Goal: Task Accomplishment & Management: Manage account settings

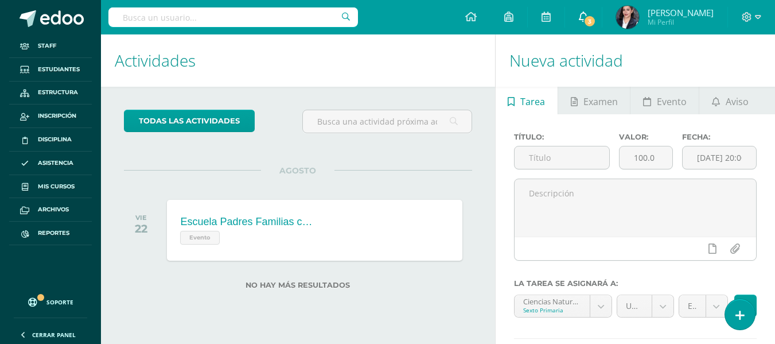
click at [595, 20] on link "3" at bounding box center [583, 17] width 37 height 34
click at [368, 64] on h1 "Actividades" at bounding box center [298, 60] width 366 height 52
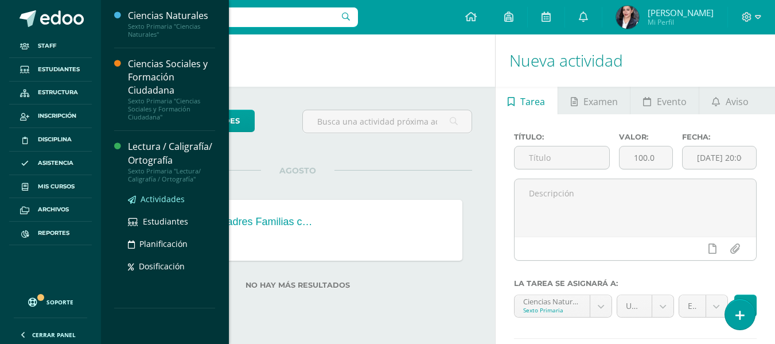
click at [168, 201] on span "Actividades" at bounding box center [162, 198] width 44 height 11
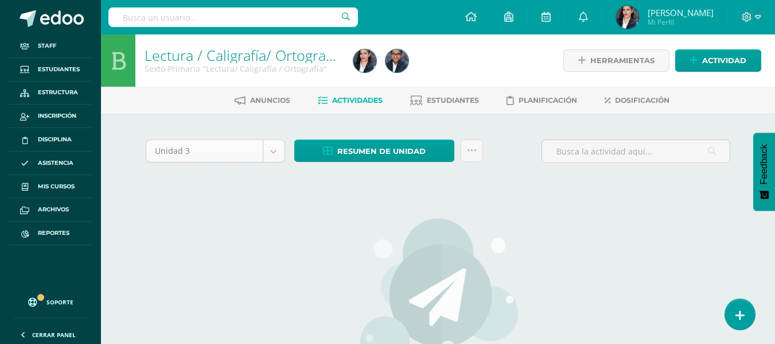
click at [276, 151] on body "Staff Estudiantes Estructura Inscripción Disciplina Asistencia Mis cursos Archi…" at bounding box center [387, 247] width 775 height 495
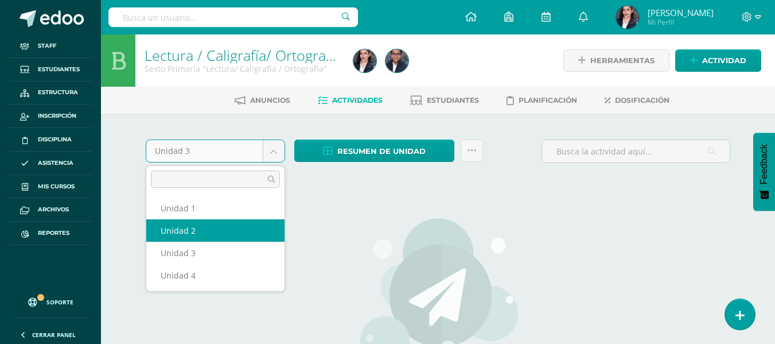
select select "Unidad 2"
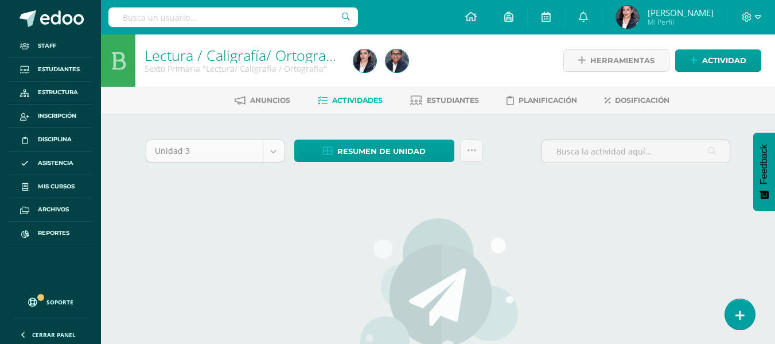
click at [275, 145] on body "Staff Estudiantes Estructura Inscripción Disciplina Asistencia Mis cursos Archi…" at bounding box center [387, 247] width 775 height 495
click at [358, 259] on body "Staff Estudiantes Estructura Inscripción Disciplina Asistencia Mis cursos Archi…" at bounding box center [387, 247] width 775 height 495
click at [733, 60] on span "Actividad" at bounding box center [724, 60] width 44 height 21
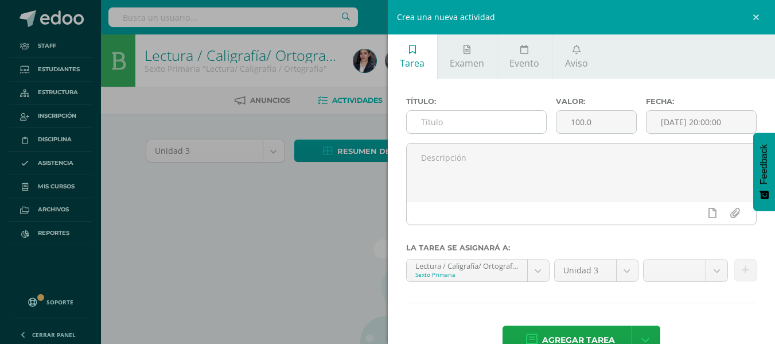
click at [510, 126] on input "text" at bounding box center [476, 122] width 139 height 22
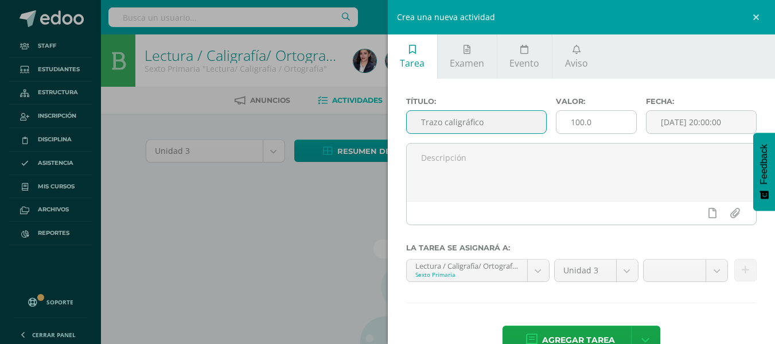
type input "Trazo caligráfico"
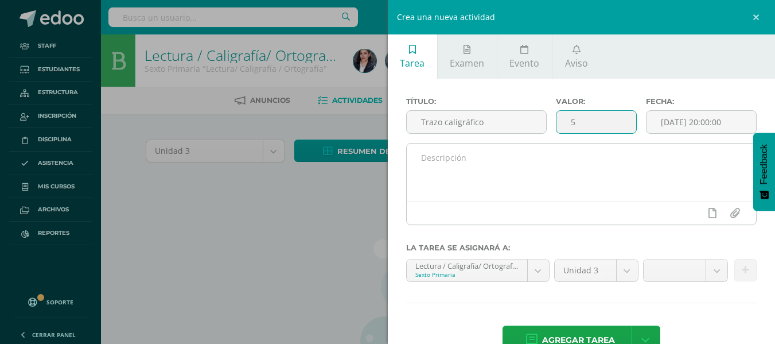
type input "5"
click at [616, 152] on textarea at bounding box center [582, 171] width 350 height 57
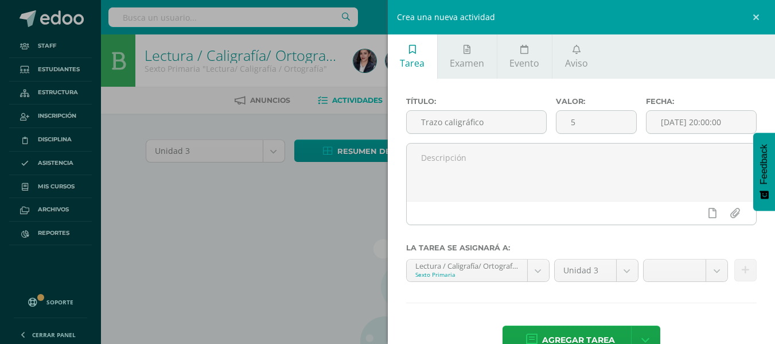
click at [759, 18] on link at bounding box center [757, 17] width 34 height 34
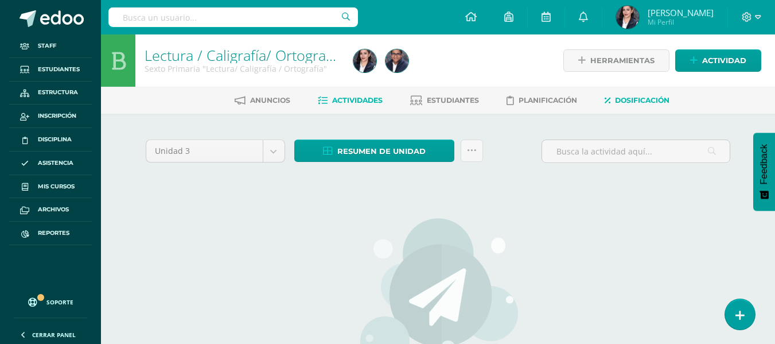
click at [631, 107] on link "Dosificación" at bounding box center [636, 100] width 65 height 18
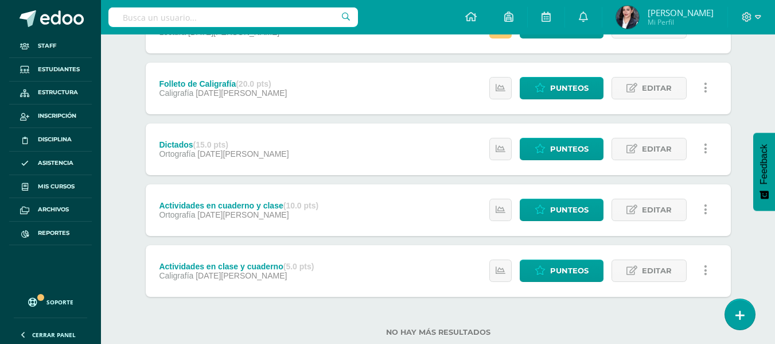
scroll to position [516, 0]
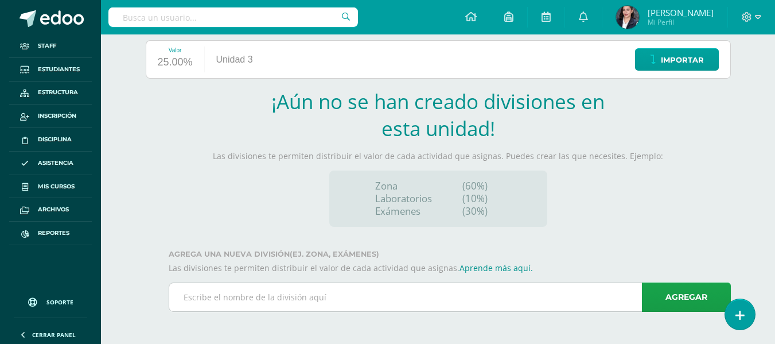
click at [553, 298] on input "text" at bounding box center [449, 297] width 561 height 28
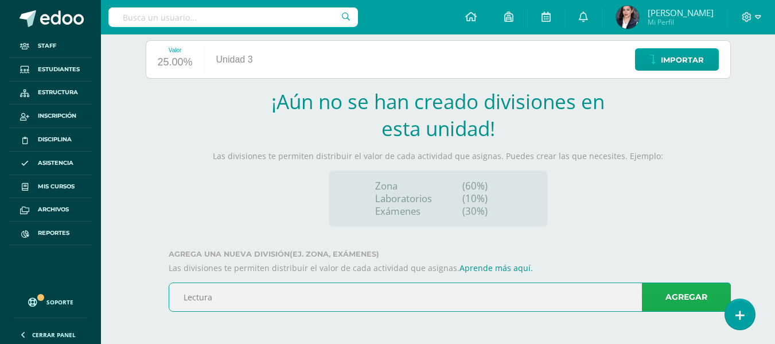
type input "Lectura"
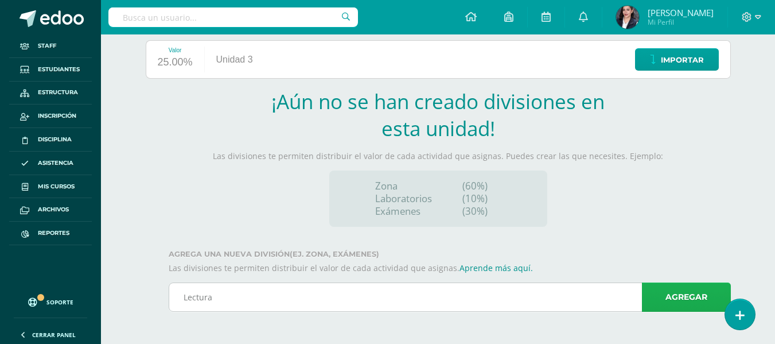
click at [698, 305] on link "Agregar" at bounding box center [686, 296] width 89 height 29
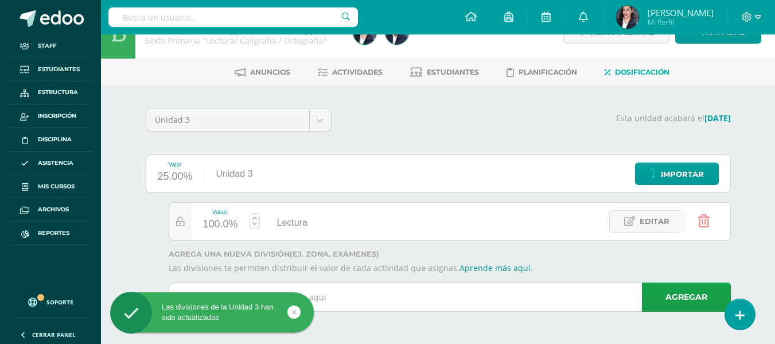
click at [416, 309] on input "text" at bounding box center [449, 297] width 561 height 28
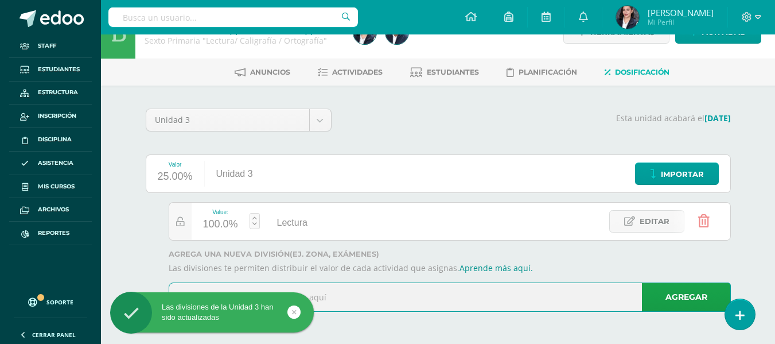
click at [420, 306] on input "text" at bounding box center [449, 297] width 561 height 28
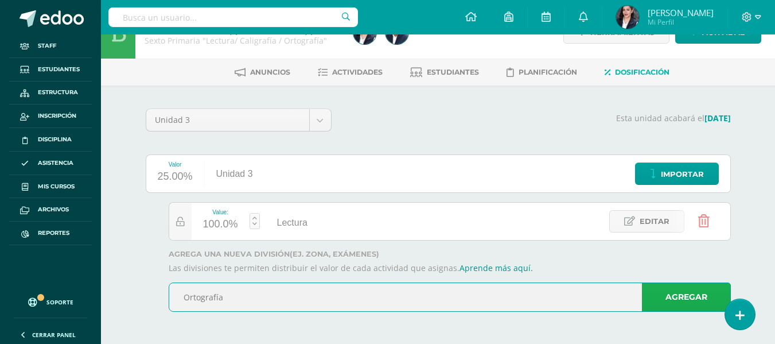
type input "Ortografía"
click at [672, 301] on link "Agregar" at bounding box center [686, 296] width 89 height 29
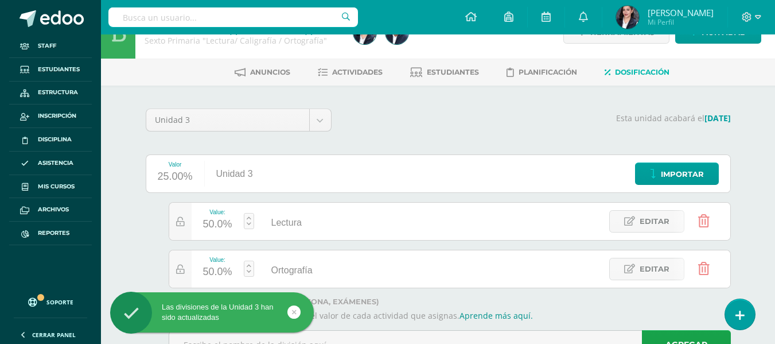
scroll to position [76, 0]
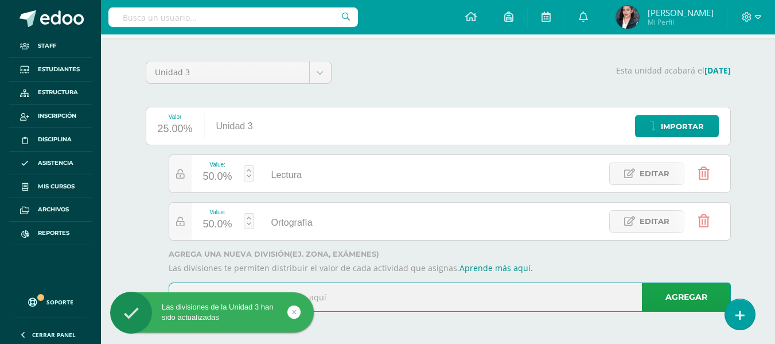
click at [519, 295] on input "text" at bounding box center [449, 297] width 561 height 28
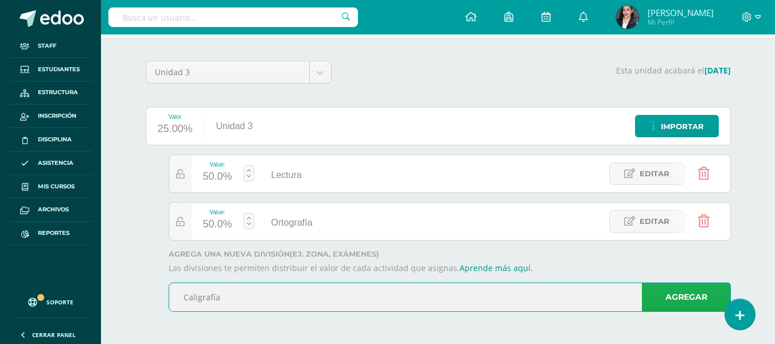
type input "Caligrafía"
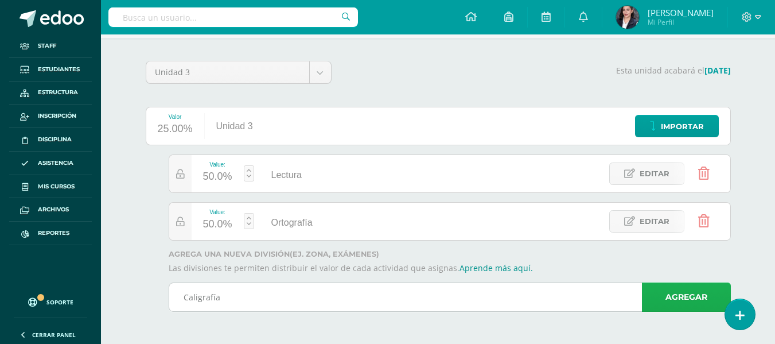
click at [680, 292] on link "Agregar" at bounding box center [686, 296] width 89 height 29
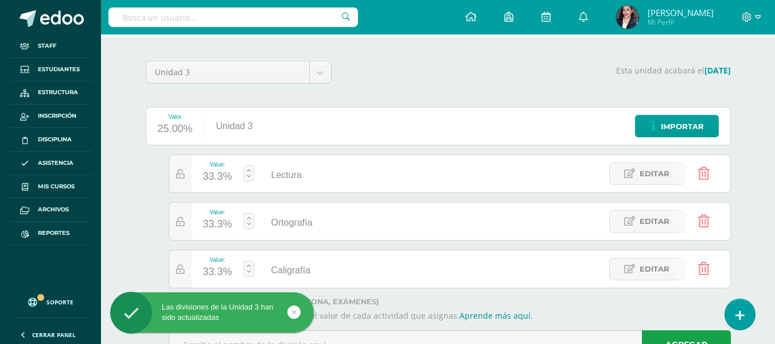
click at [228, 172] on div "33.3%" at bounding box center [217, 176] width 29 height 18
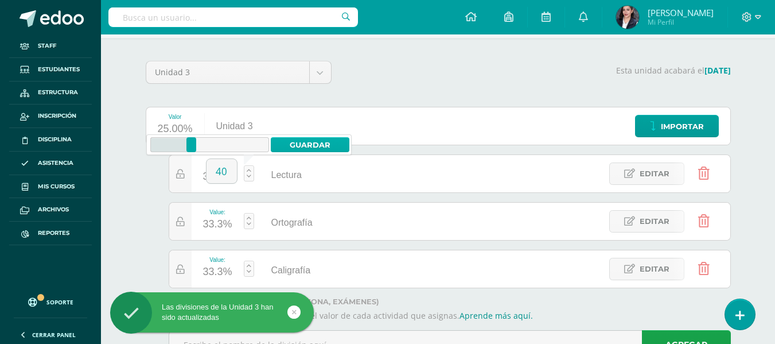
type input "40"
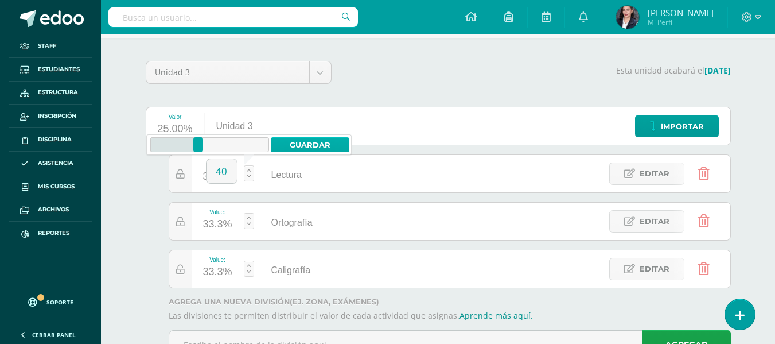
click at [322, 146] on link "Guardar" at bounding box center [310, 144] width 79 height 15
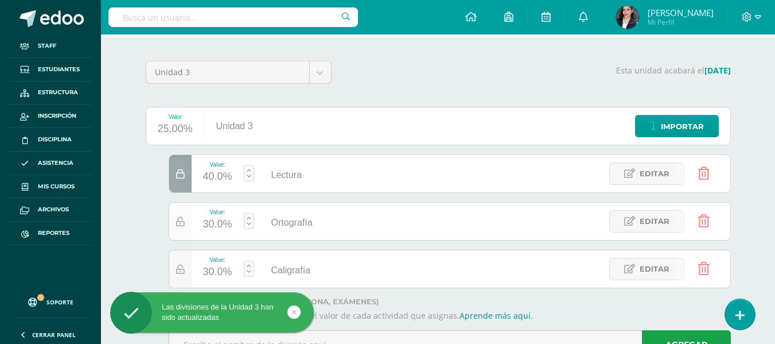
click at [181, 217] on icon at bounding box center [180, 222] width 9 height 10
click at [177, 272] on icon at bounding box center [180, 269] width 9 height 10
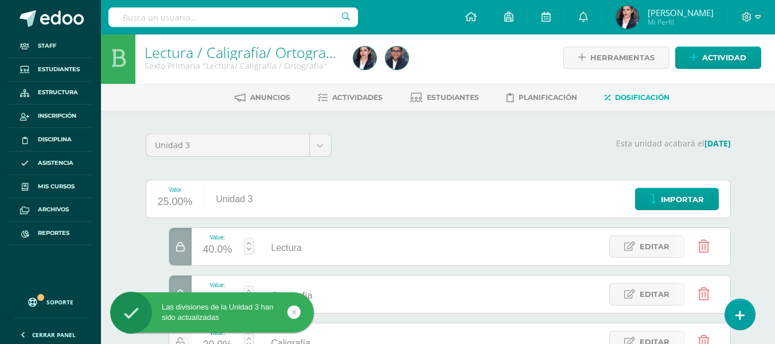
scroll to position [0, 0]
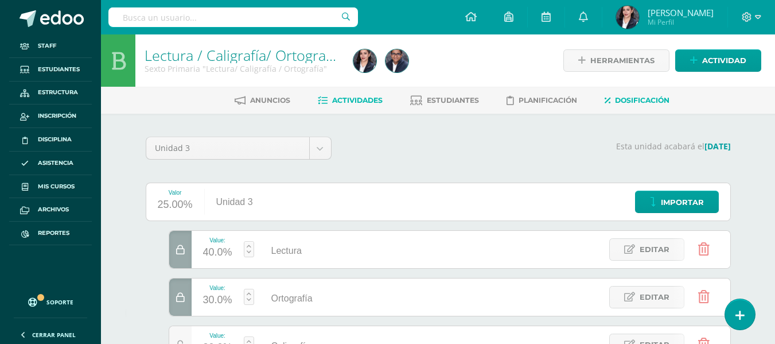
click at [356, 100] on span "Actividades" at bounding box center [357, 100] width 50 height 9
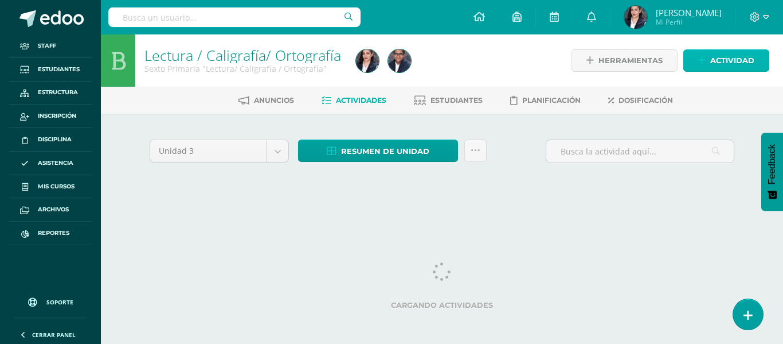
click at [701, 58] on icon at bounding box center [701, 61] width 7 height 10
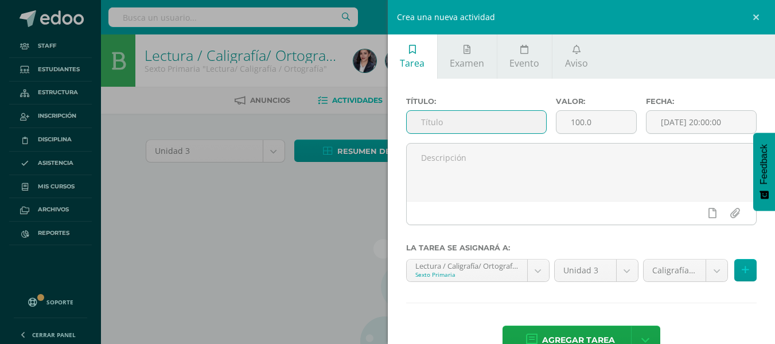
click at [482, 130] on input "text" at bounding box center [476, 122] width 139 height 22
type input "Trazo caligráfico"
type input "5"
click at [684, 282] on div "Caligrafía (30.0%)" at bounding box center [685, 270] width 85 height 23
click at [681, 272] on body "Staff Estudiantes Estructura Inscripción Disciplina Asistencia Mis cursos Archi…" at bounding box center [387, 247] width 775 height 495
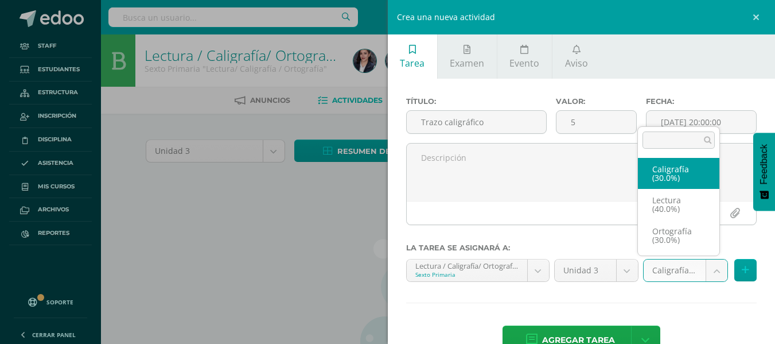
select select "64582"
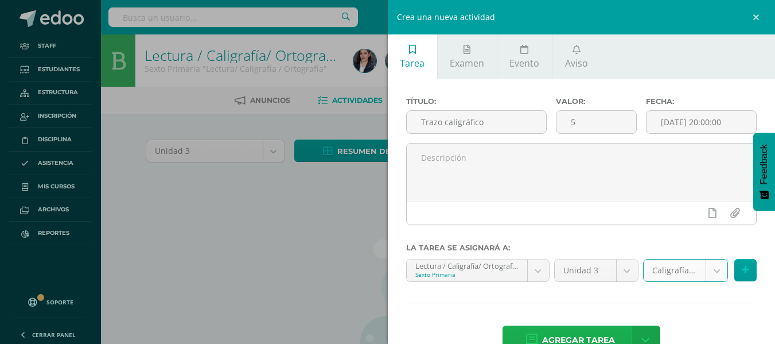
click at [597, 331] on span "Agregar tarea" at bounding box center [578, 340] width 73 height 28
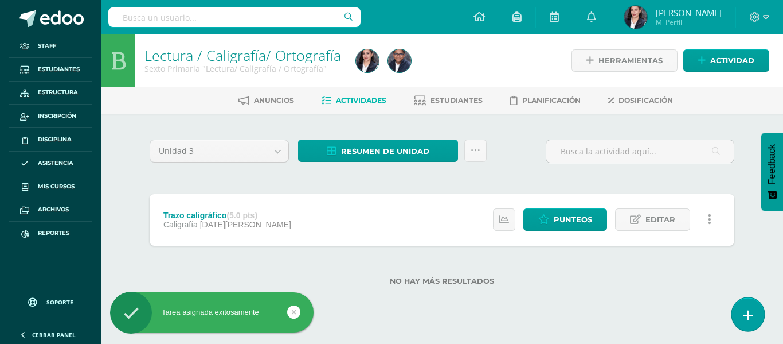
click at [737, 313] on link at bounding box center [748, 313] width 33 height 33
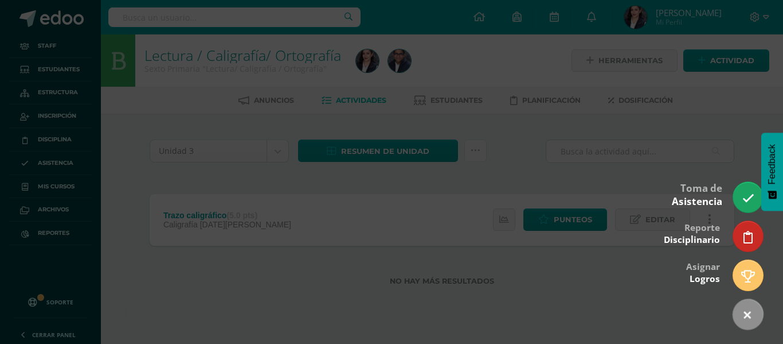
click at [693, 177] on div "Toma de Asistencia" at bounding box center [697, 193] width 50 height 41
click at [723, 63] on div at bounding box center [391, 172] width 783 height 344
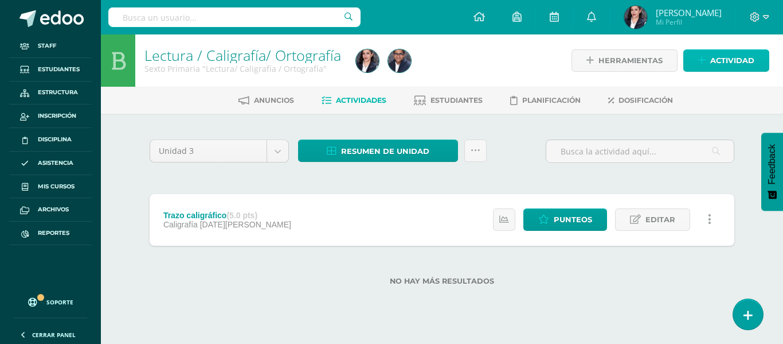
click at [723, 64] on span "Actividad" at bounding box center [733, 60] width 44 height 21
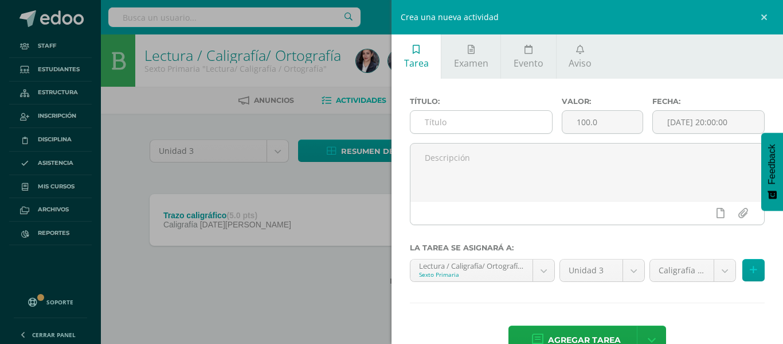
click at [519, 127] on input "text" at bounding box center [482, 122] width 142 height 22
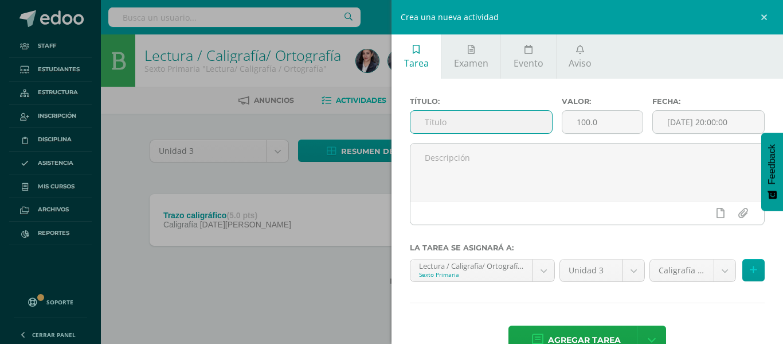
type input "G"
type input "Toma final de lectura"
click at [606, 130] on input "100.0" at bounding box center [603, 122] width 81 height 22
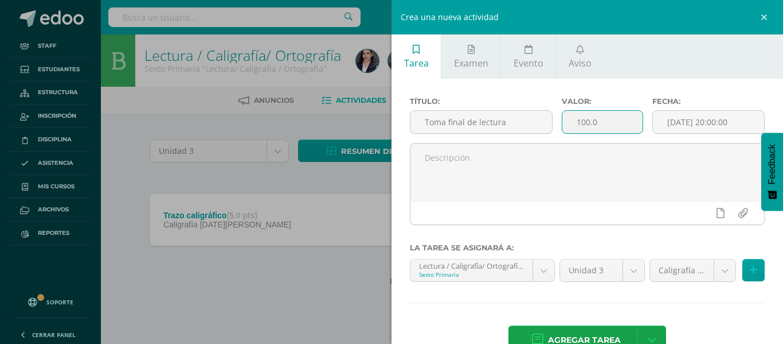
click at [606, 130] on input "100.0" at bounding box center [603, 122] width 81 height 22
type input "10"
click at [666, 262] on body "Tarea asignada exitosamente Staff Estudiantes Estructura Inscripción Disciplina…" at bounding box center [391, 161] width 783 height 322
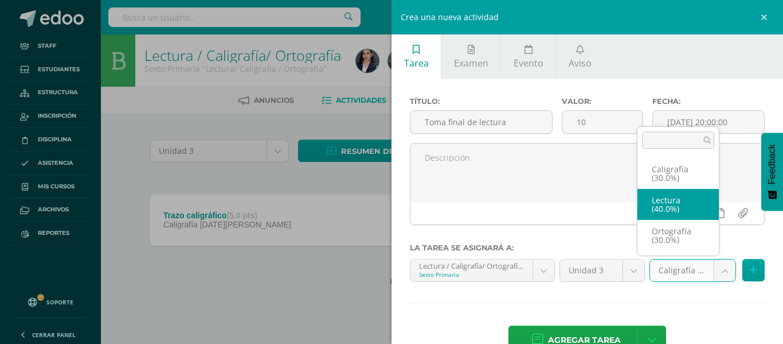
select select "64580"
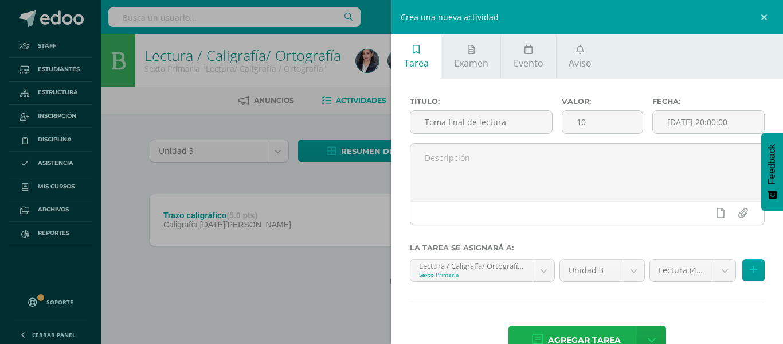
click at [593, 335] on span "Agregar tarea" at bounding box center [584, 340] width 73 height 28
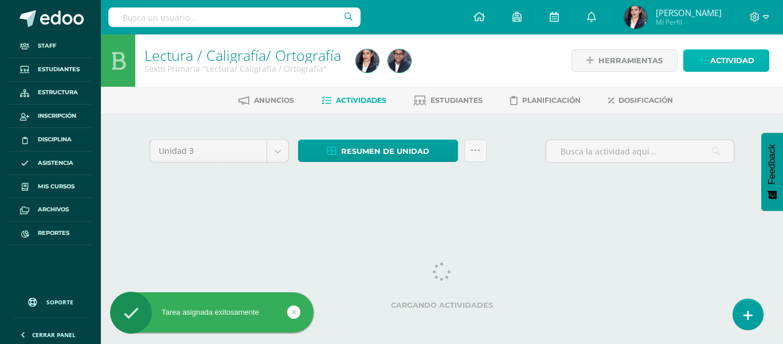
click at [730, 64] on span "Actividad" at bounding box center [733, 60] width 44 height 21
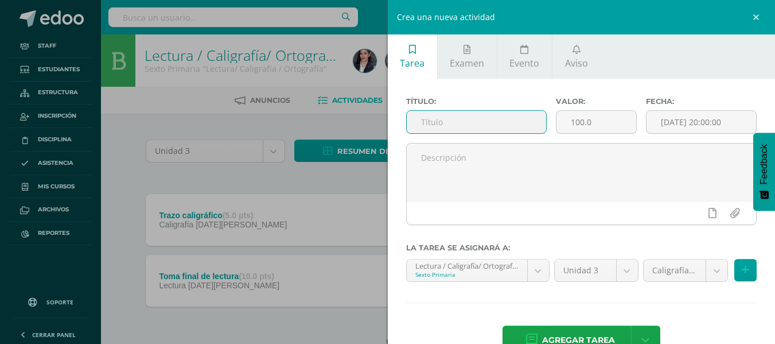
click at [517, 119] on input "text" at bounding box center [476, 122] width 139 height 22
type input "Progrentis"
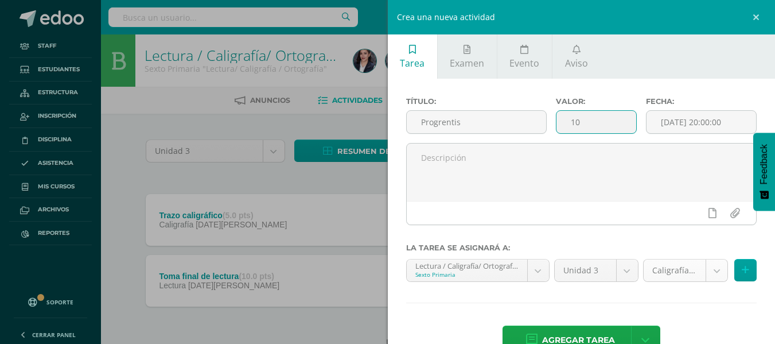
type input "10"
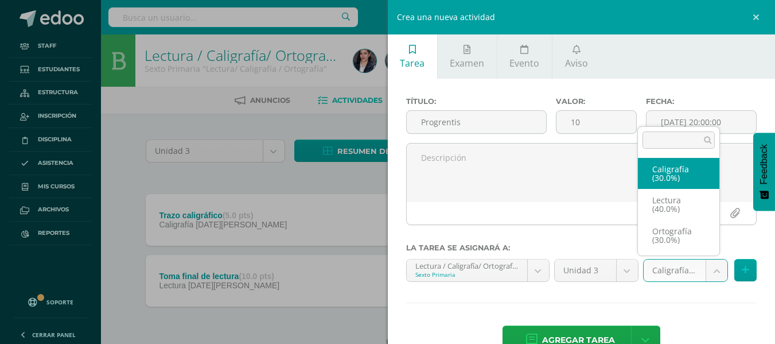
click at [668, 274] on body "Tarea asignada exitosamente Staff Estudiantes Estructura Inscripción Disciplina…" at bounding box center [387, 191] width 775 height 383
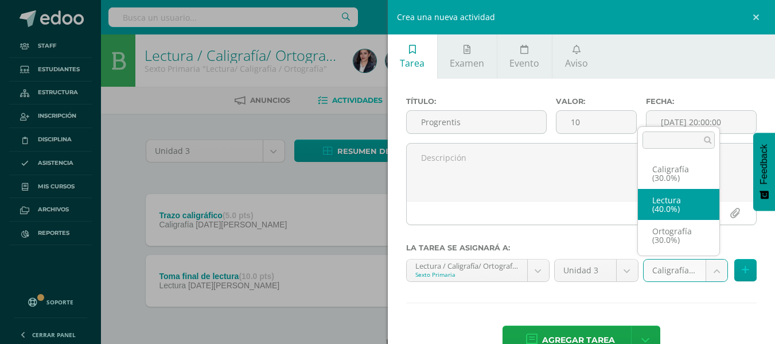
select select "64580"
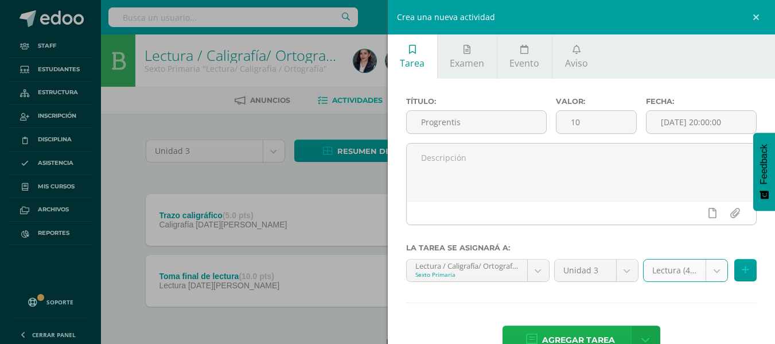
click at [577, 329] on span "Agregar tarea" at bounding box center [578, 340] width 73 height 28
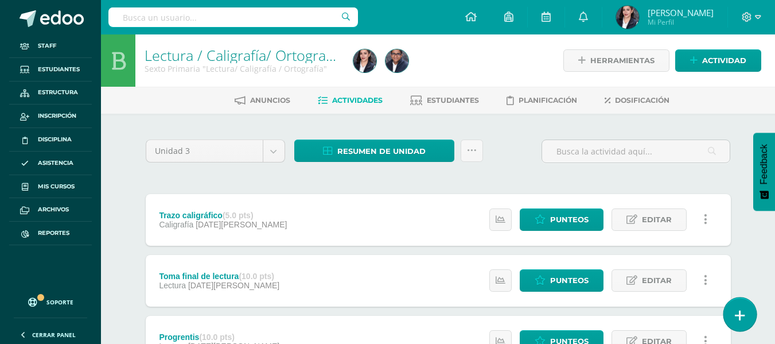
click at [736, 307] on link at bounding box center [739, 313] width 33 height 33
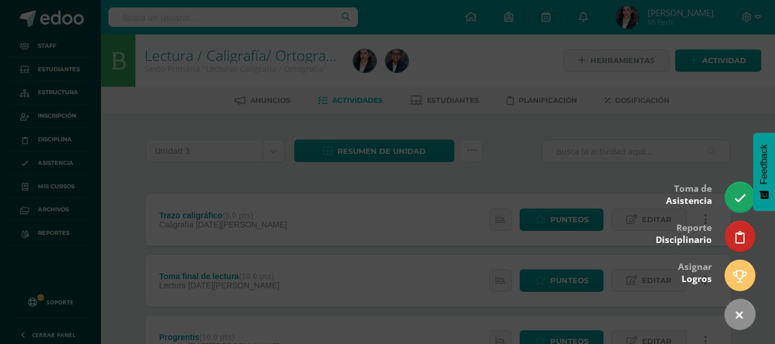
click at [686, 147] on div at bounding box center [387, 172] width 775 height 344
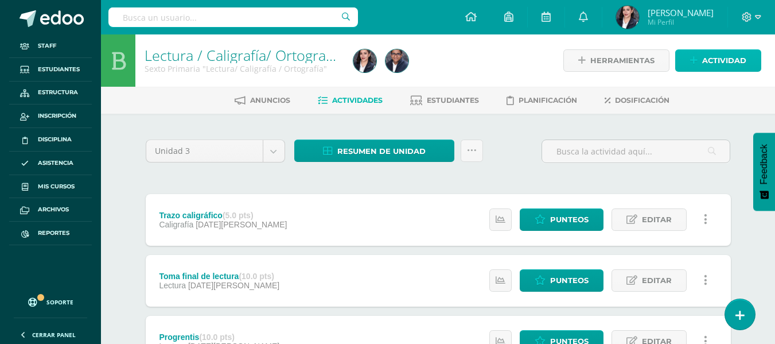
click at [728, 64] on span "Actividad" at bounding box center [724, 60] width 44 height 21
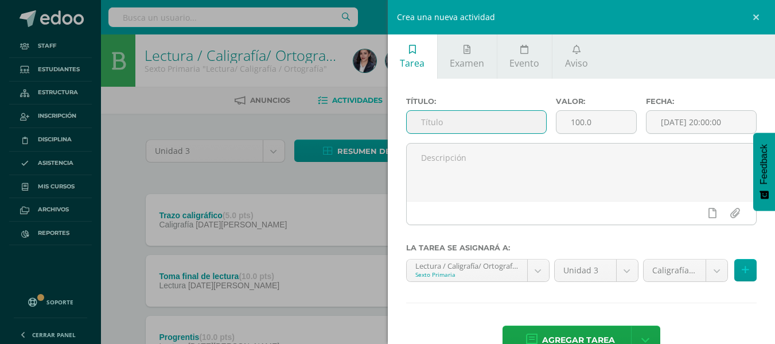
click at [454, 122] on input "text" at bounding box center [476, 122] width 139 height 22
type input "Actividades en cuaderno"
click at [680, 262] on body "Tarea asignada exitosamente Staff Estudiantes Estructura Inscripción Disciplina…" at bounding box center [387, 221] width 775 height 443
click at [594, 126] on body "Tarea asignada exitosamente Staff Estudiantes Estructura Inscripción Disciplina…" at bounding box center [387, 221] width 775 height 443
click at [594, 126] on input "10" at bounding box center [596, 122] width 80 height 22
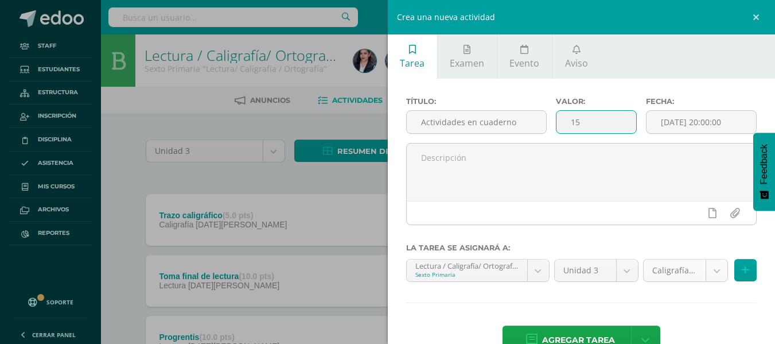
type input "15"
click at [674, 271] on body "Tarea asignada exitosamente Staff Estudiantes Estructura Inscripción Disciplina…" at bounding box center [387, 221] width 775 height 443
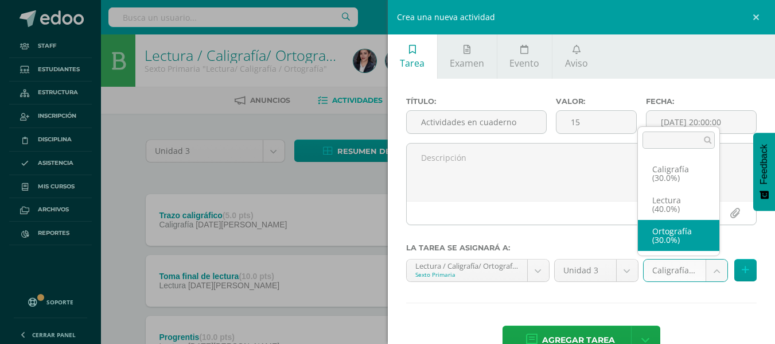
select select "64581"
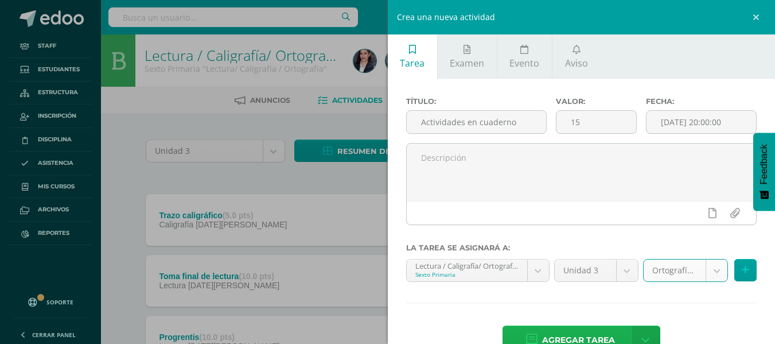
click at [573, 336] on span "Agregar tarea" at bounding box center [578, 340] width 73 height 28
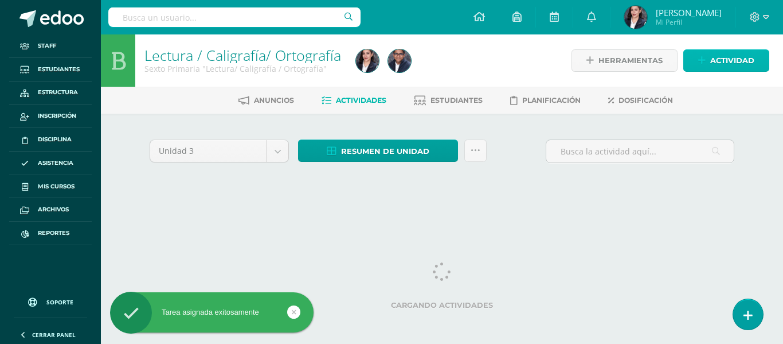
click at [706, 61] on icon at bounding box center [701, 61] width 7 height 10
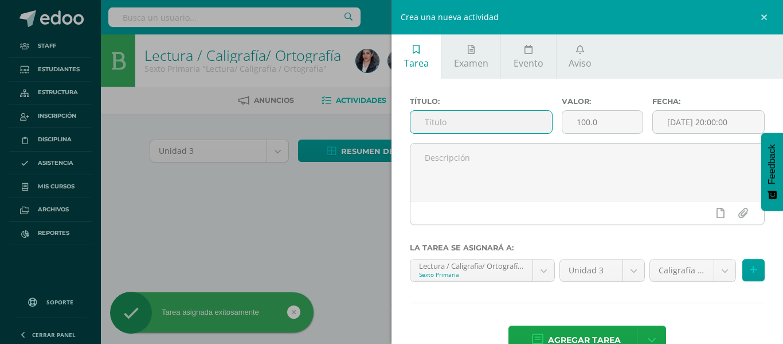
click at [489, 129] on input "text" at bounding box center [482, 122] width 142 height 22
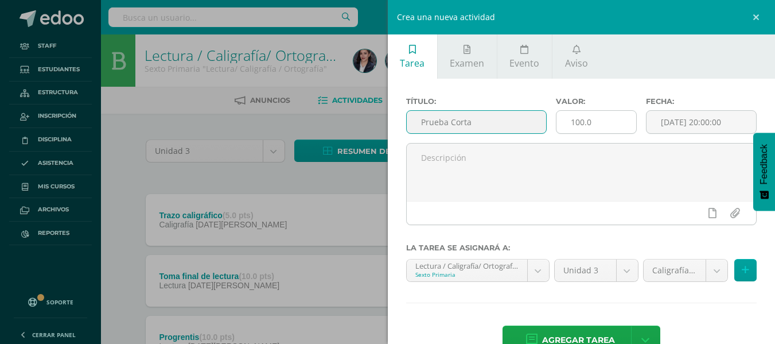
type input "Prueba Corta"
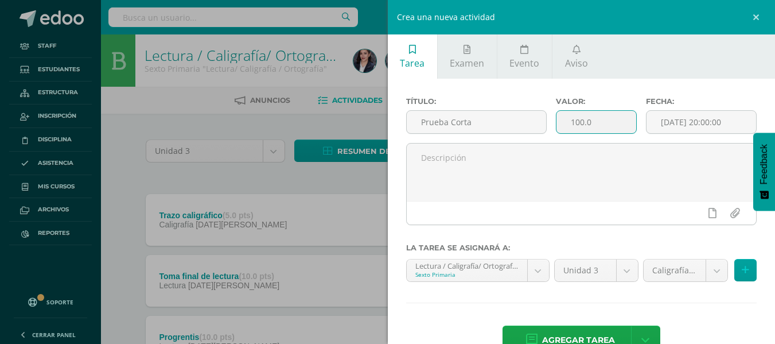
click at [573, 129] on input "100.0" at bounding box center [596, 122] width 80 height 22
type input "10"
click at [667, 271] on body "Tarea asignada exitosamente Staff Estudiantes Estructura Inscripción Disciplina…" at bounding box center [387, 252] width 775 height 504
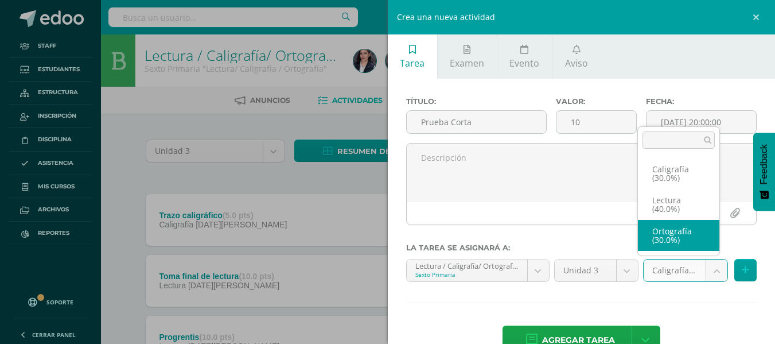
select select "64581"
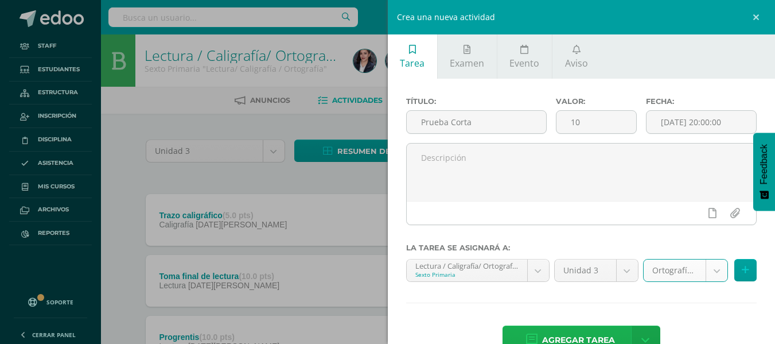
click at [592, 334] on span "Agregar tarea" at bounding box center [578, 340] width 73 height 28
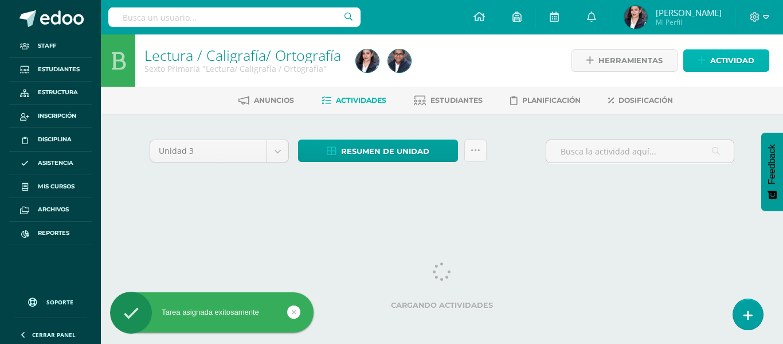
click at [704, 54] on link "Actividad" at bounding box center [727, 60] width 86 height 22
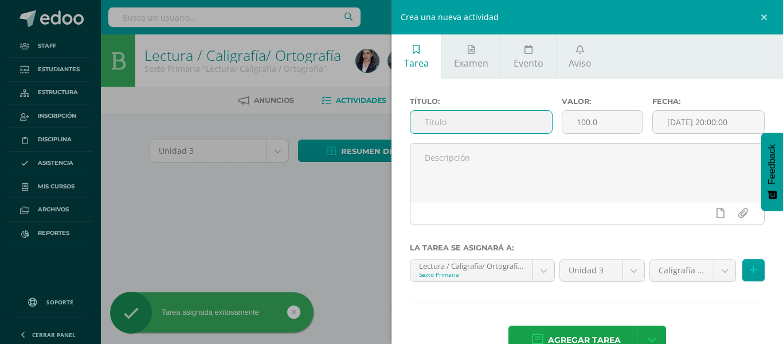
click at [485, 129] on input "text" at bounding box center [482, 122] width 142 height 22
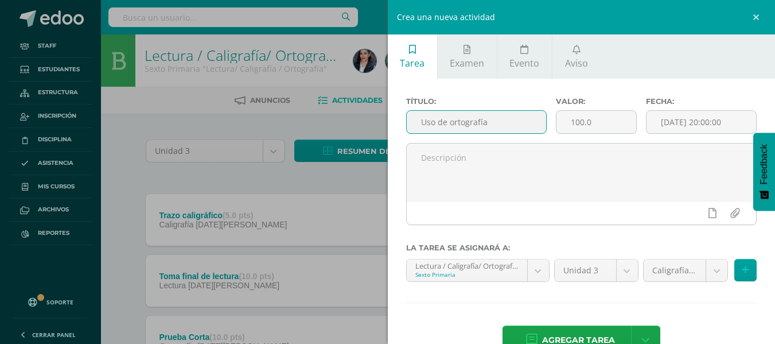
type input "Uso de ortografía"
type input "5"
click at [672, 275] on body "Tarea asignada exitosamente Staff Estudiantes Estructura Inscripción Disciplina…" at bounding box center [387, 282] width 775 height 565
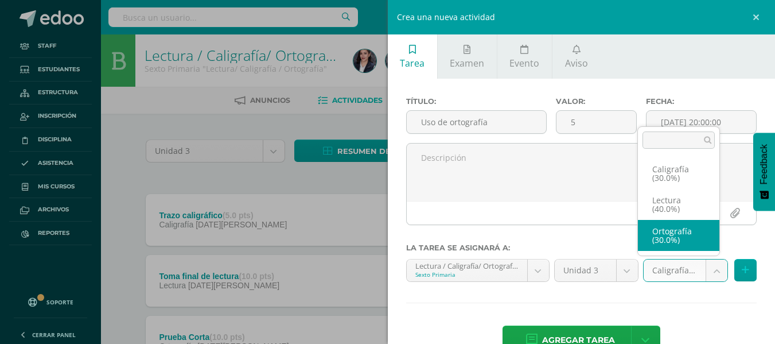
select select "64581"
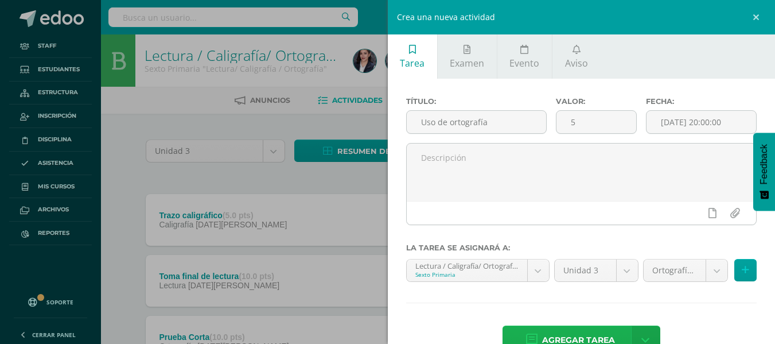
click at [581, 334] on span "Agregar tarea" at bounding box center [578, 340] width 73 height 28
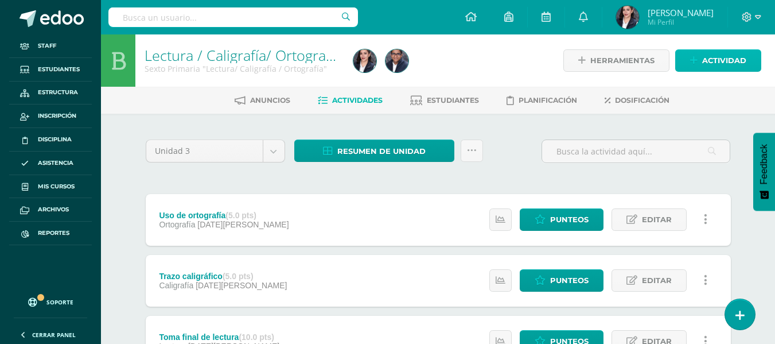
click at [712, 62] on span "Actividad" at bounding box center [724, 60] width 44 height 21
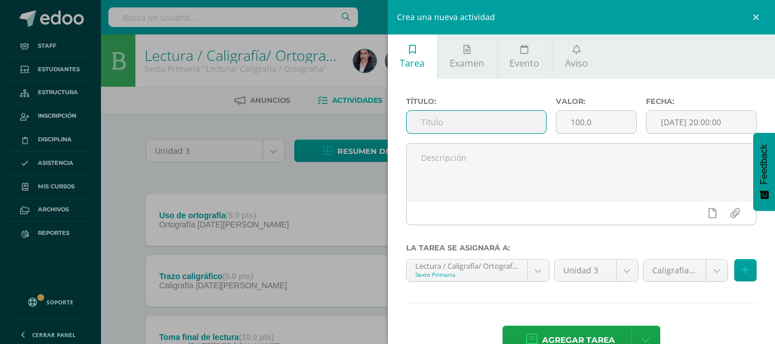
click at [491, 129] on input "text" at bounding box center [476, 122] width 139 height 22
type input "Guía 1 de Lectura"
type input "10"
click at [666, 262] on body "Tarea asignada exitosamente Staff Estudiantes Estructura Inscripción Disciplina…" at bounding box center [387, 313] width 775 height 626
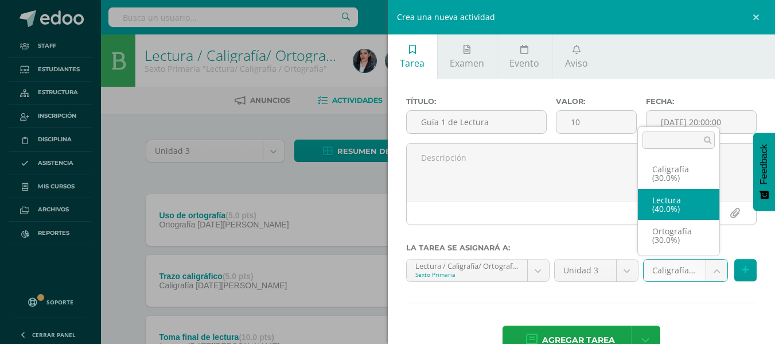
select select "64580"
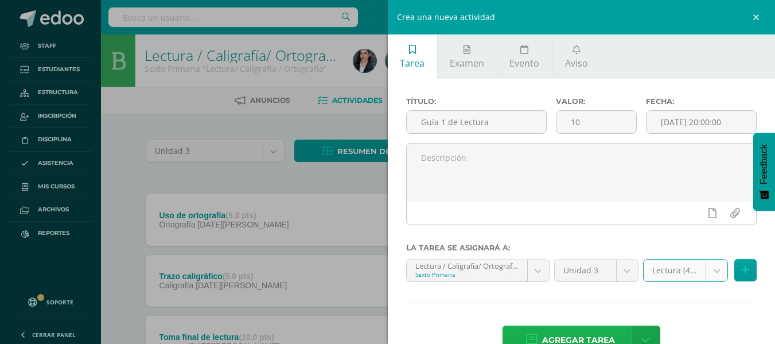
click at [596, 332] on span "Agregar tarea" at bounding box center [578, 340] width 73 height 28
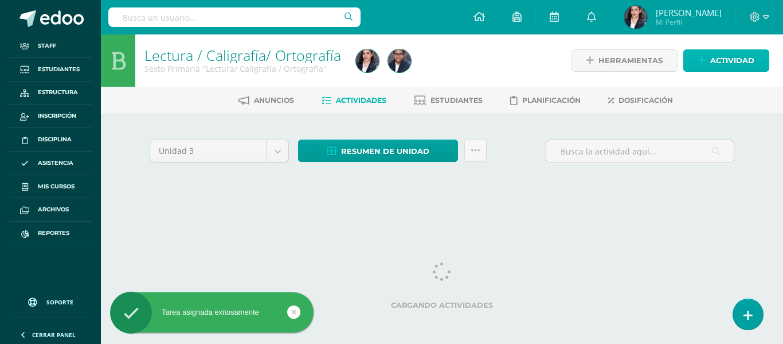
click at [700, 68] on link "Actividad" at bounding box center [727, 60] width 86 height 22
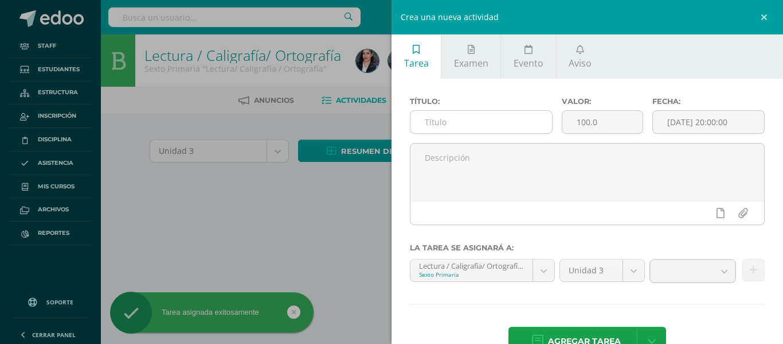
click at [497, 120] on input "text" at bounding box center [482, 122] width 142 height 22
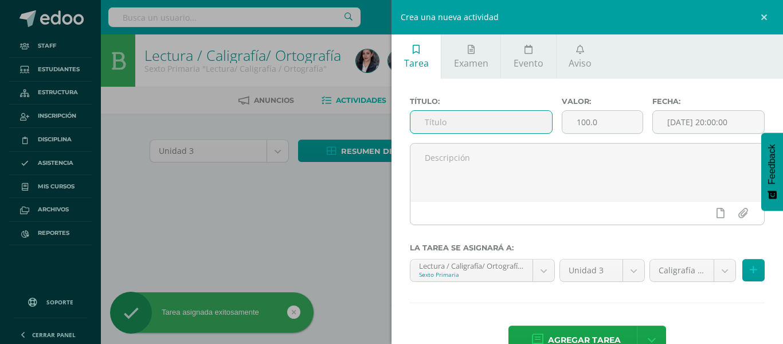
click at [467, 120] on input "text" at bounding box center [482, 122] width 142 height 22
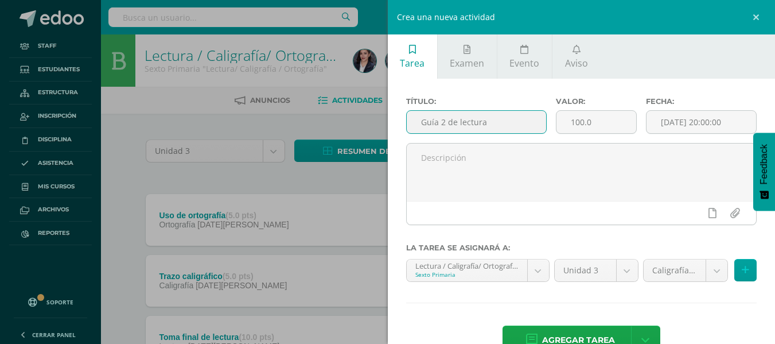
type input "Guía 2 de lectura"
type input "10"
click at [678, 276] on body "Tarea asignada exitosamente Staff Estudiantes Estructura Inscripción Disciplina…" at bounding box center [387, 343] width 775 height 686
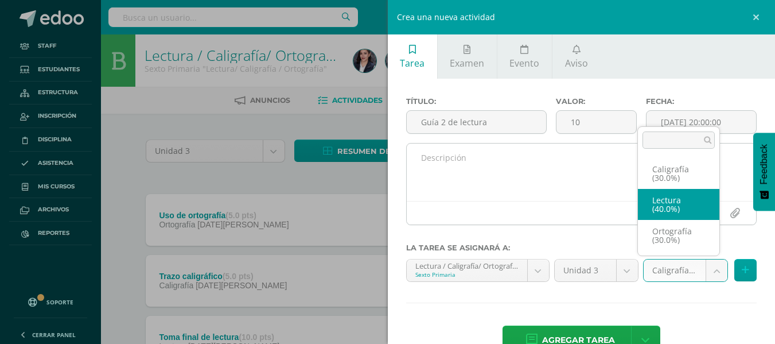
select select "64580"
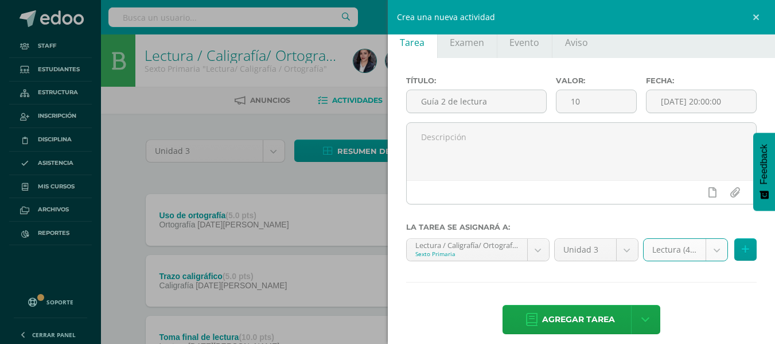
scroll to position [32, 0]
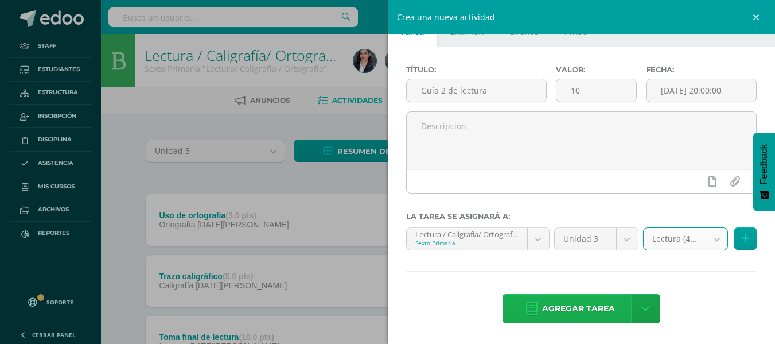
click at [608, 302] on span "Agregar tarea" at bounding box center [578, 308] width 73 height 28
